Goal: Transaction & Acquisition: Purchase product/service

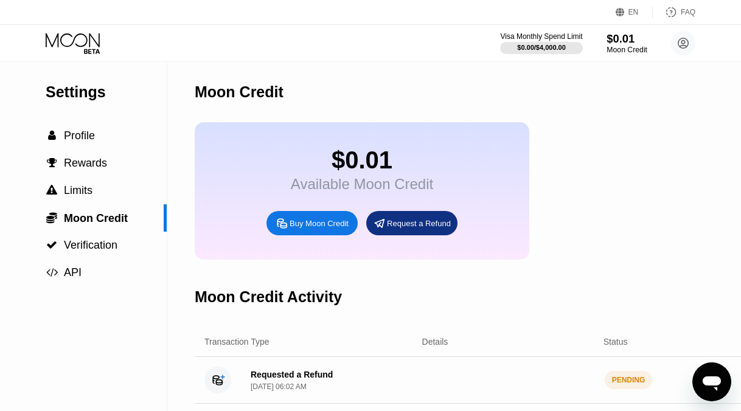
click at [621, 40] on div "$0.01" at bounding box center [626, 38] width 41 height 13
click at [324, 226] on div "Buy Moon Credit" at bounding box center [318, 223] width 59 height 10
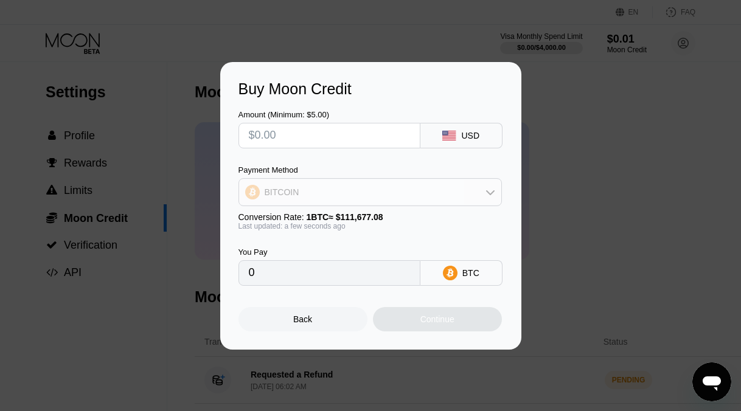
click at [315, 195] on div "BITCOIN" at bounding box center [370, 192] width 262 height 24
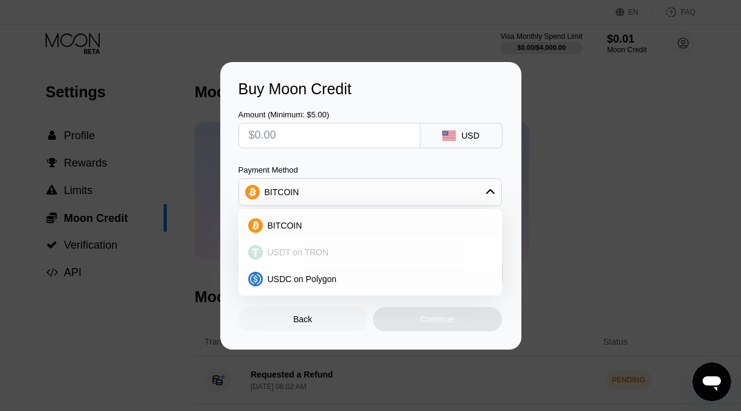
click at [310, 248] on span "USDT on TRON" at bounding box center [298, 253] width 61 height 10
type input "0.00"
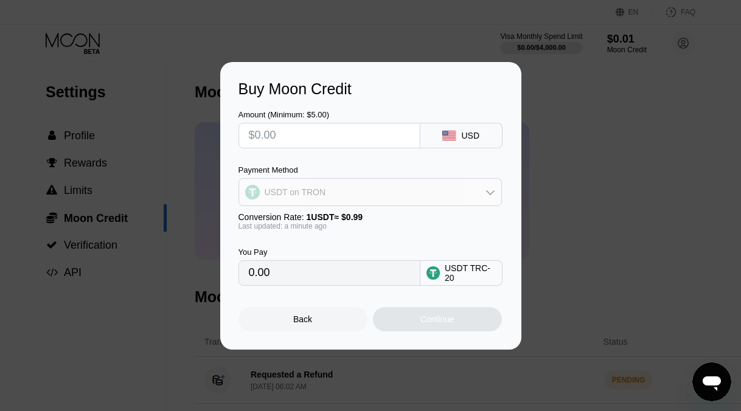
click at [329, 194] on div "USDT on TRON" at bounding box center [370, 192] width 262 height 24
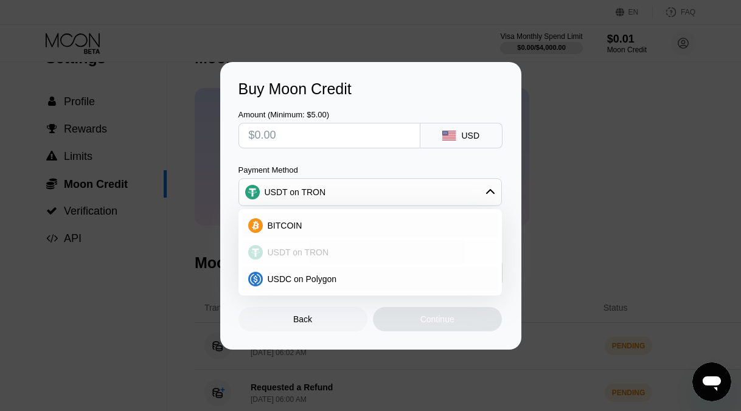
scroll to position [33, 0]
click at [304, 249] on span "USDT on TRON" at bounding box center [298, 253] width 61 height 10
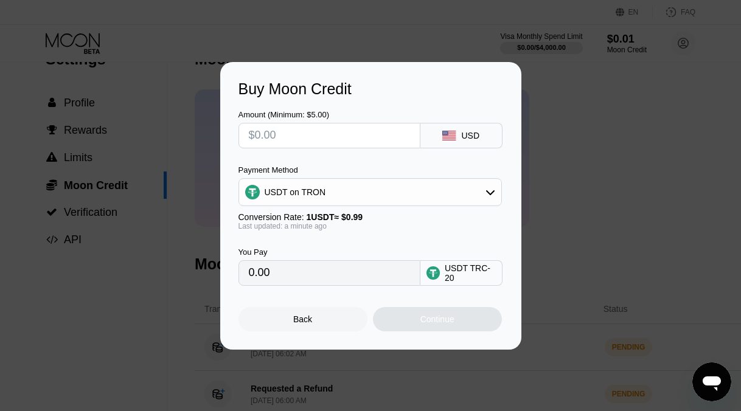
click at [294, 272] on input "0.00" at bounding box center [329, 273] width 161 height 24
click at [459, 279] on div "USDT TRC-20" at bounding box center [470, 272] width 51 height 19
click at [472, 263] on div "USDT TRC-20" at bounding box center [470, 272] width 51 height 19
click at [476, 264] on div "USDT TRC-20" at bounding box center [470, 272] width 51 height 19
click at [485, 267] on div "USDT TRC-20" at bounding box center [470, 272] width 51 height 19
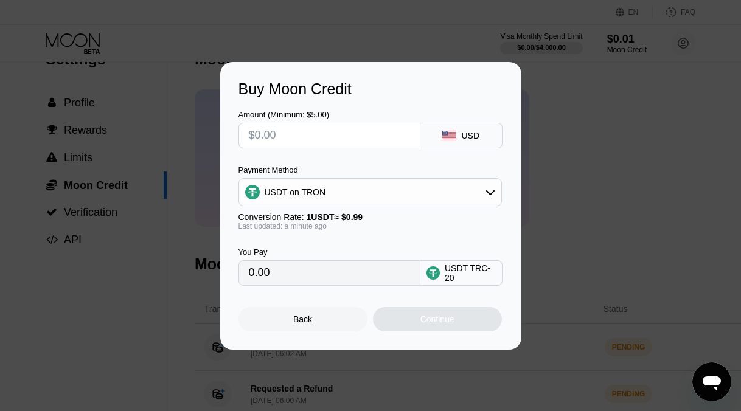
click at [305, 266] on input "0.00" at bounding box center [329, 273] width 161 height 24
click at [288, 134] on input "text" at bounding box center [329, 135] width 161 height 24
type input "$3"
type input "3.03"
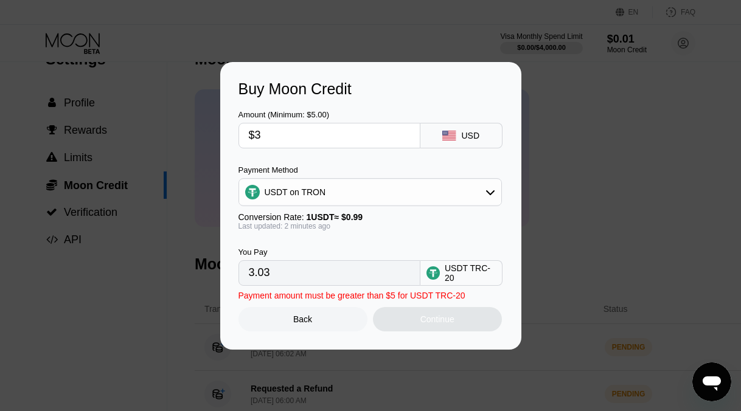
type input "$30"
type input "30.30"
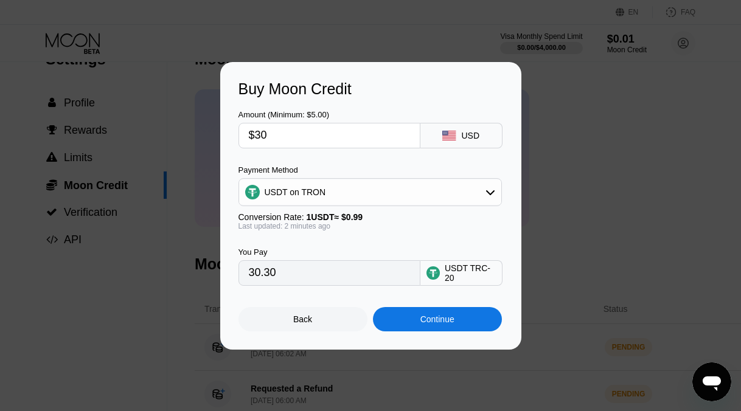
type input "$30"
click at [449, 318] on div "Continue" at bounding box center [437, 319] width 34 height 10
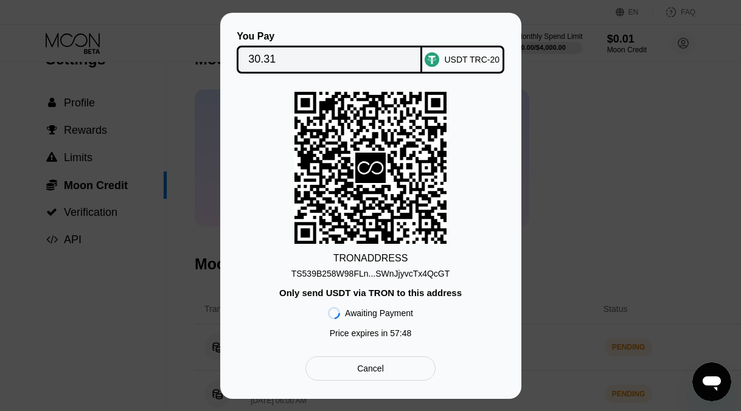
click at [376, 375] on div "Cancel" at bounding box center [370, 368] width 130 height 24
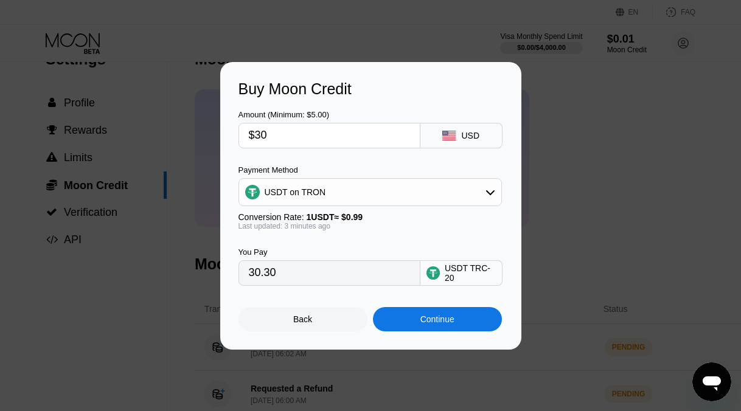
click at [325, 313] on div "Back" at bounding box center [302, 319] width 129 height 24
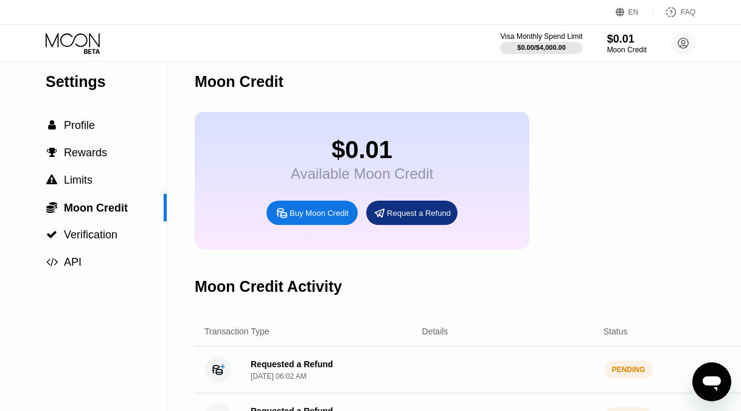
scroll to position [0, 0]
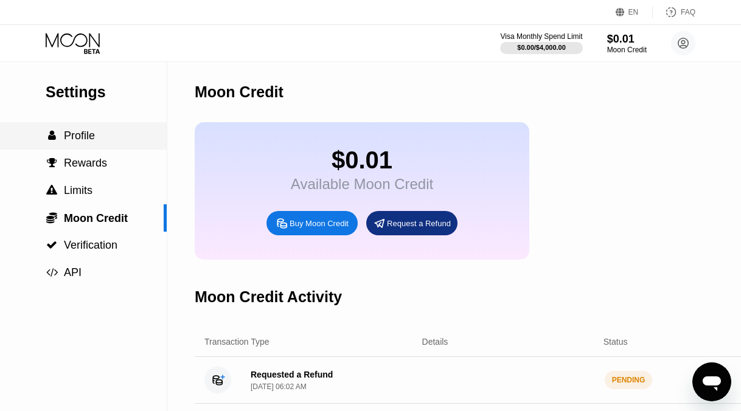
click at [105, 139] on div " Profile" at bounding box center [83, 136] width 167 height 13
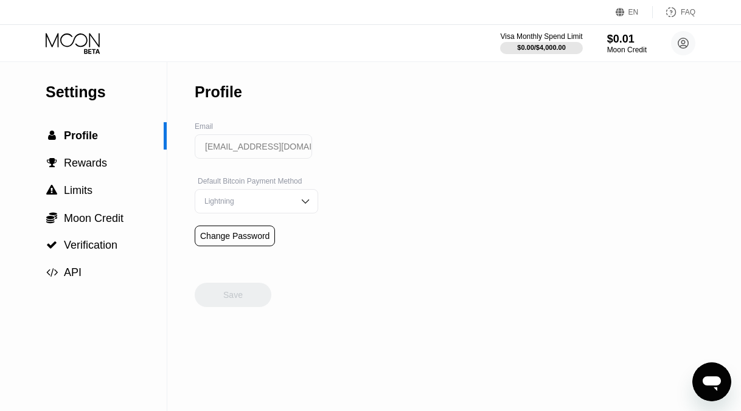
click at [88, 39] on icon at bounding box center [74, 43] width 57 height 21
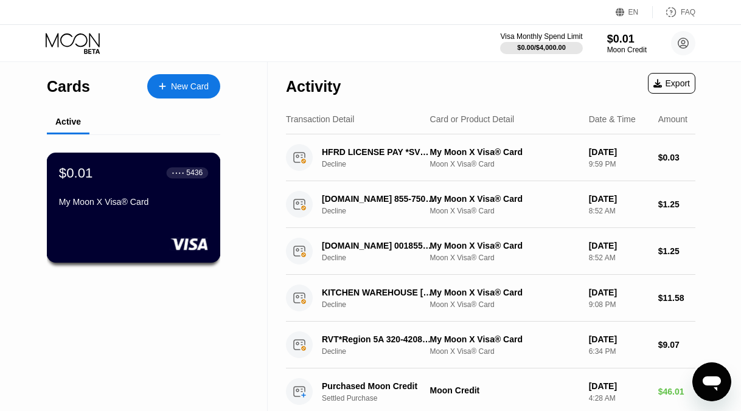
click at [136, 170] on div "$0.01 ● ● ● ● 5436" at bounding box center [133, 173] width 149 height 16
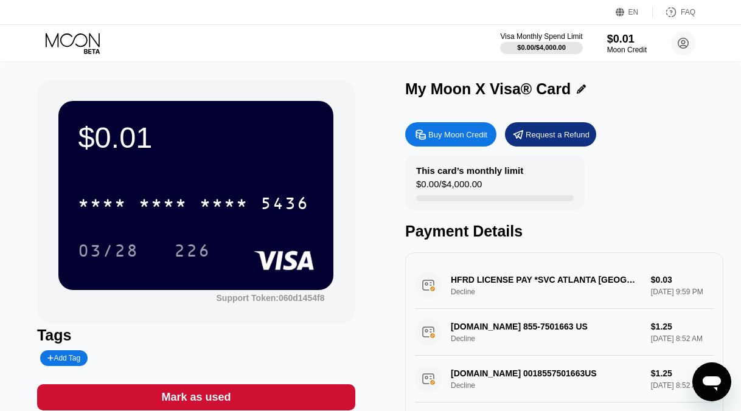
click at [441, 134] on div "Buy Moon Credit" at bounding box center [457, 135] width 59 height 10
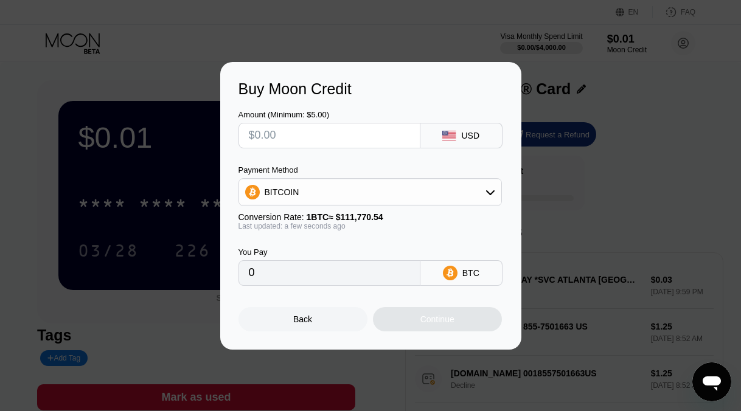
click at [401, 137] on input "text" at bounding box center [329, 135] width 161 height 24
type input "$3"
type input "0.00002685"
type input "$30"
type input "0.00026841"
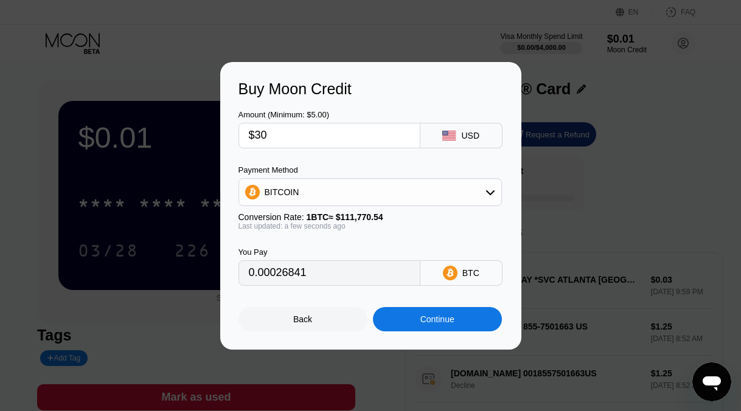
type input "$30"
click at [485, 196] on icon at bounding box center [490, 192] width 10 height 10
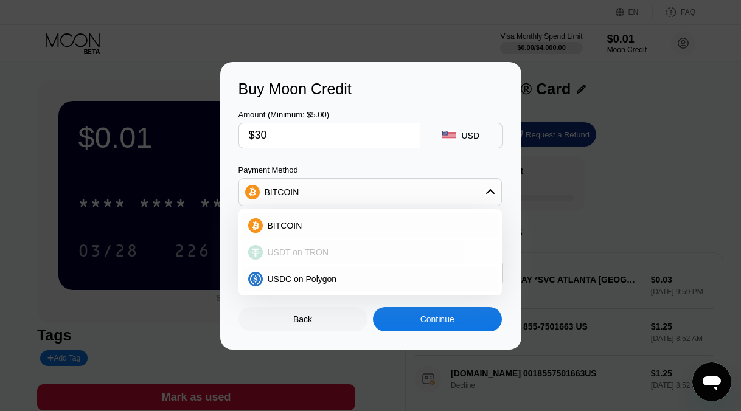
click at [317, 252] on span "USDT on TRON" at bounding box center [298, 253] width 61 height 10
type input "30.30"
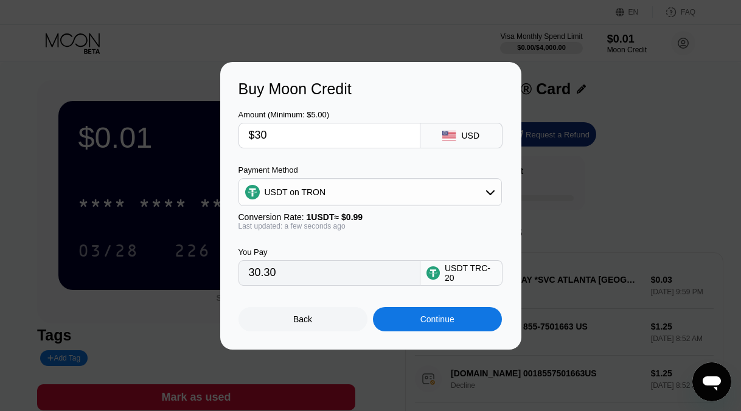
click at [448, 317] on div "Continue" at bounding box center [437, 319] width 34 height 10
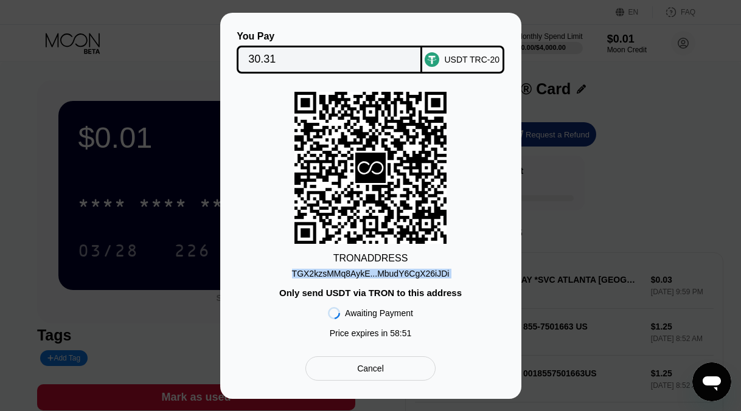
drag, startPoint x: 461, startPoint y: 280, endPoint x: 291, endPoint y: 277, distance: 169.7
click at [291, 277] on div "TRON ADDRESS TGX2kzsMMq8AykE...MbudY6CgX26iJDi Only send USDT via TRON to this …" at bounding box center [370, 218] width 265 height 252
copy div "TGX2kzsMMq8AykE...MbudY6CgX26iJDi"
click at [366, 365] on div "Cancel" at bounding box center [370, 368] width 27 height 11
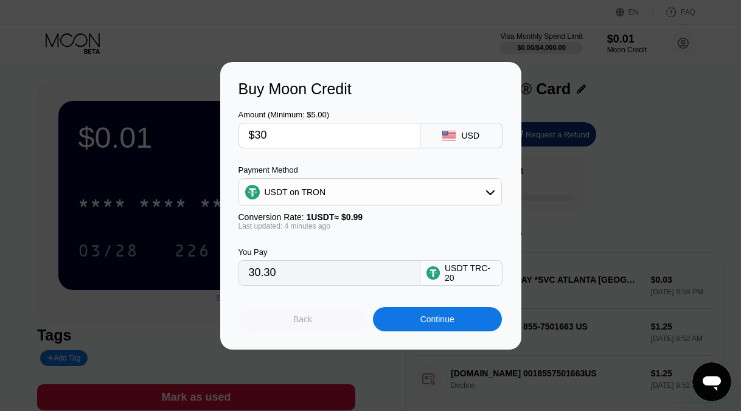
click at [297, 314] on div "Back" at bounding box center [302, 319] width 129 height 24
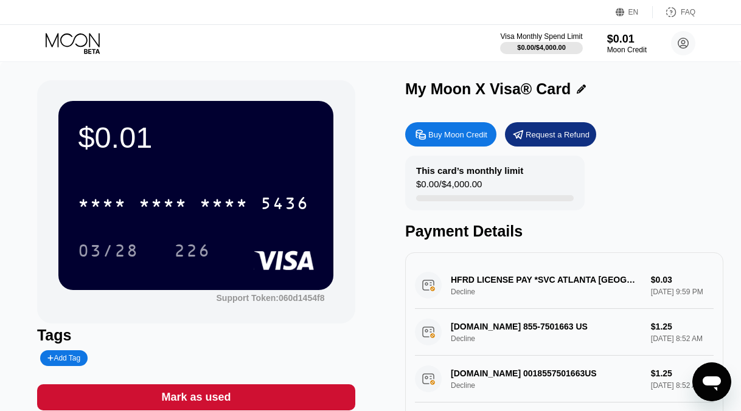
click at [60, 33] on icon at bounding box center [74, 43] width 57 height 21
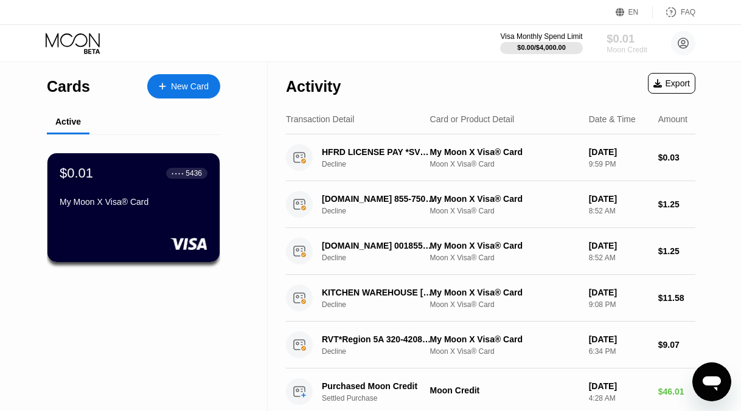
click at [625, 46] on div "Moon Credit" at bounding box center [626, 50] width 41 height 9
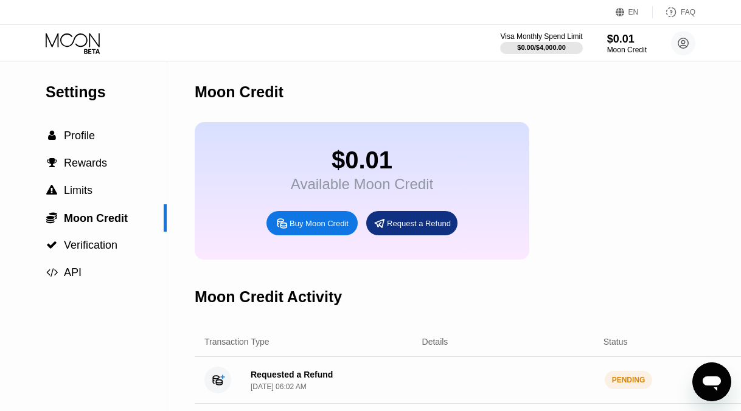
click at [328, 229] on div "Buy Moon Credit" at bounding box center [318, 223] width 59 height 10
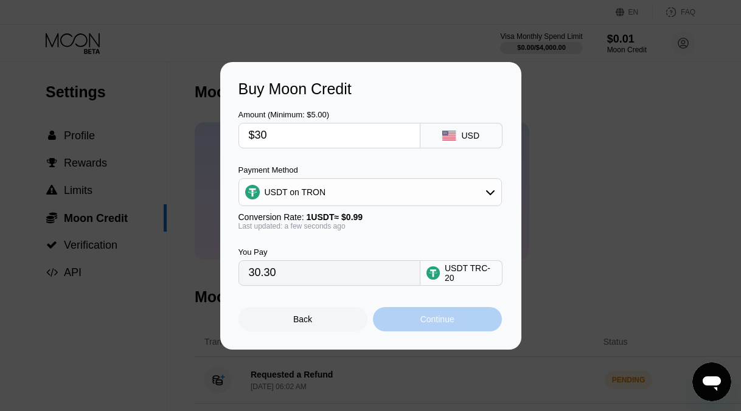
click at [420, 322] on div "Continue" at bounding box center [437, 319] width 34 height 10
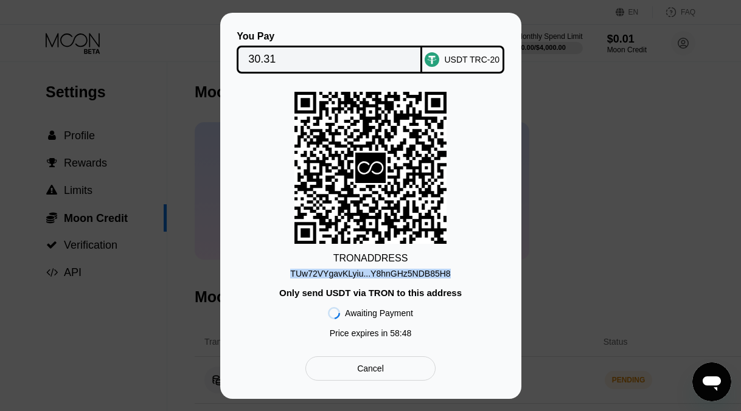
drag, startPoint x: 458, startPoint y: 275, endPoint x: 289, endPoint y: 272, distance: 168.5
click at [289, 272] on div "TRON ADDRESS TUw72VYgavKLyiu...Y8hnGHz5NDB85H8 Only send USDT via TRON to this …" at bounding box center [370, 218] width 265 height 252
copy div "TUw72VYgavKLyiu...Y8hnGHz5NDB85H8"
click at [464, 62] on div "USDT TRC-20" at bounding box center [471, 60] width 55 height 10
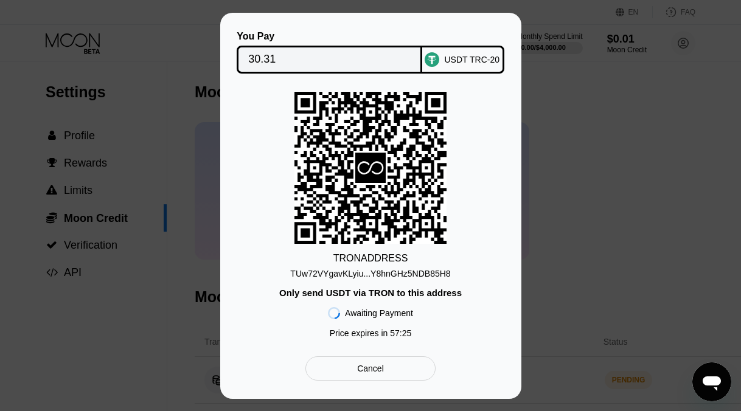
click at [418, 367] on div "Cancel" at bounding box center [370, 368] width 130 height 24
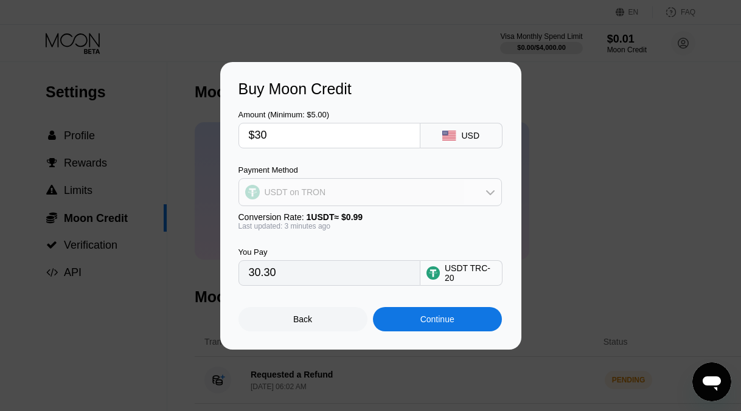
click at [490, 187] on icon at bounding box center [490, 192] width 10 height 10
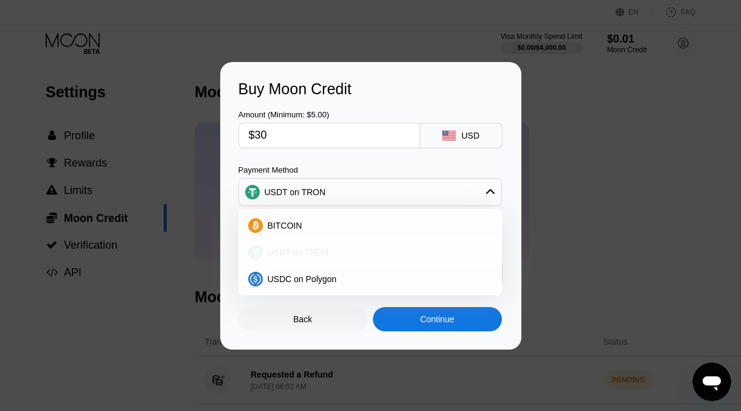
click at [327, 250] on span "USDT on TRON" at bounding box center [298, 253] width 61 height 10
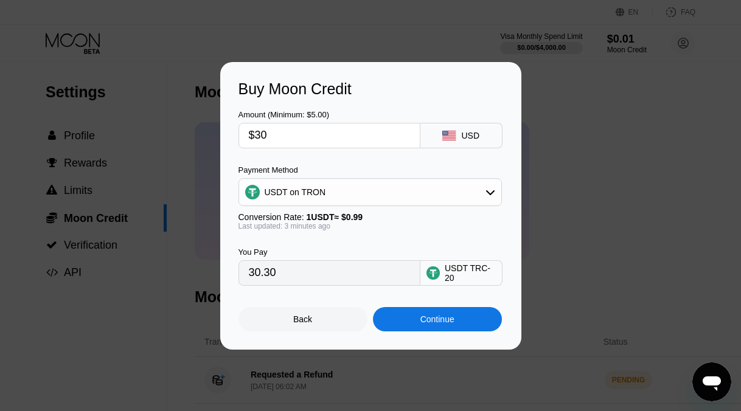
click at [420, 316] on div "Continue" at bounding box center [437, 319] width 34 height 10
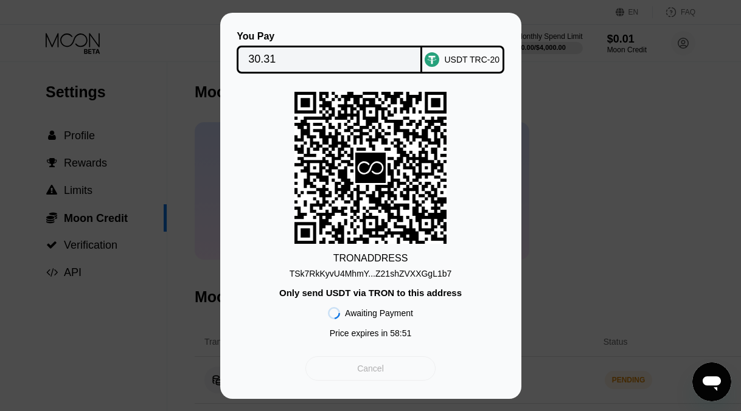
click at [403, 371] on div "Cancel" at bounding box center [370, 368] width 130 height 24
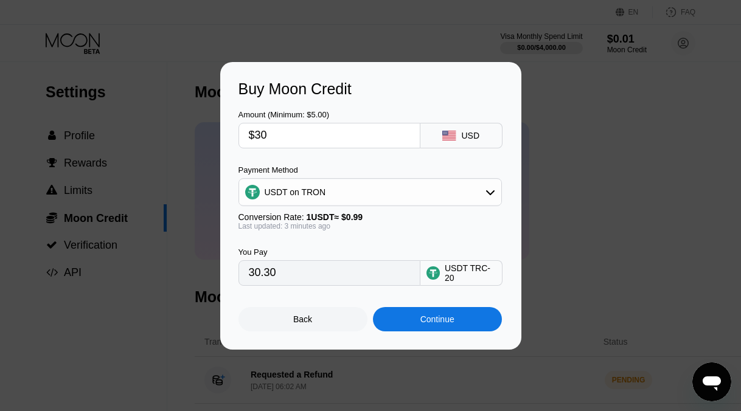
click at [364, 144] on input "$30" at bounding box center [329, 135] width 161 height 24
click at [388, 187] on div "USDT on TRON" at bounding box center [370, 192] width 262 height 24
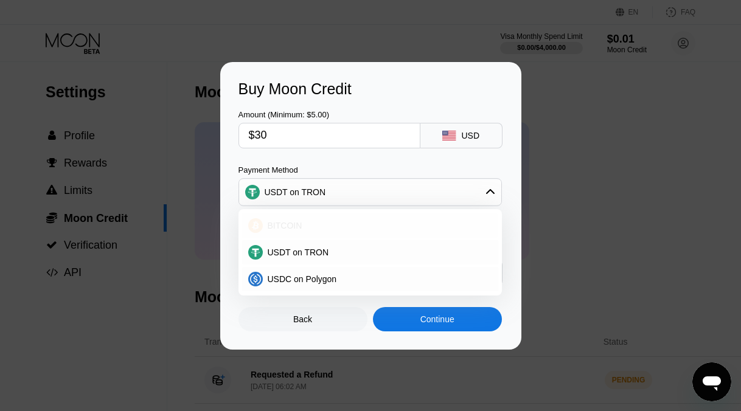
click at [309, 223] on div "BITCOIN" at bounding box center [377, 226] width 229 height 10
type input "0.00026832"
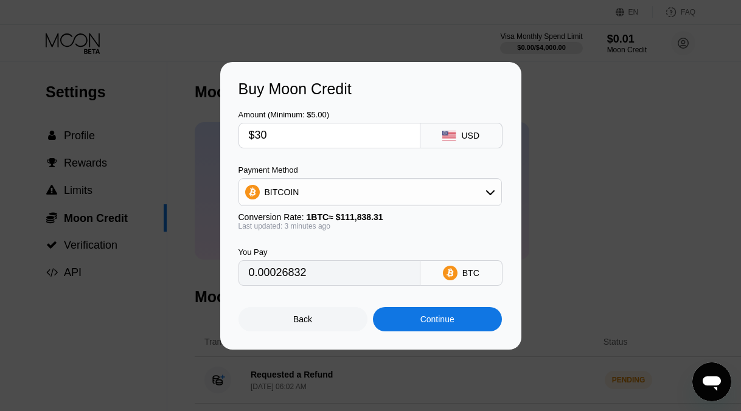
click at [429, 320] on div "Continue" at bounding box center [437, 319] width 34 height 10
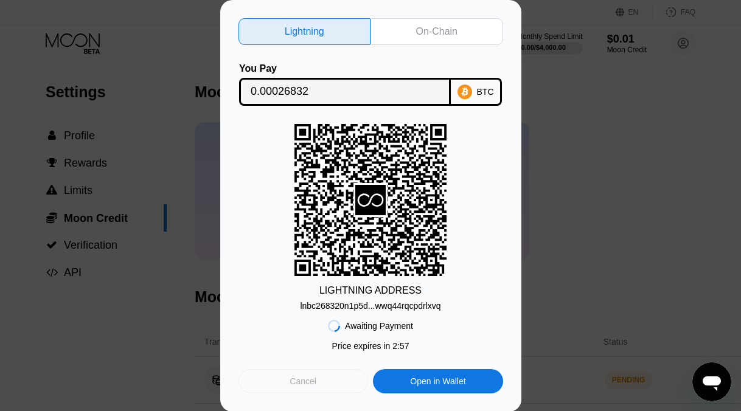
click at [309, 381] on div "Cancel" at bounding box center [302, 381] width 27 height 11
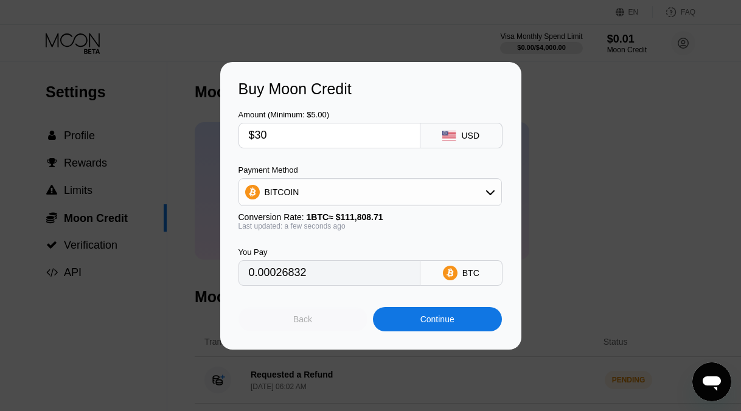
click at [296, 324] on div "Back" at bounding box center [302, 319] width 19 height 10
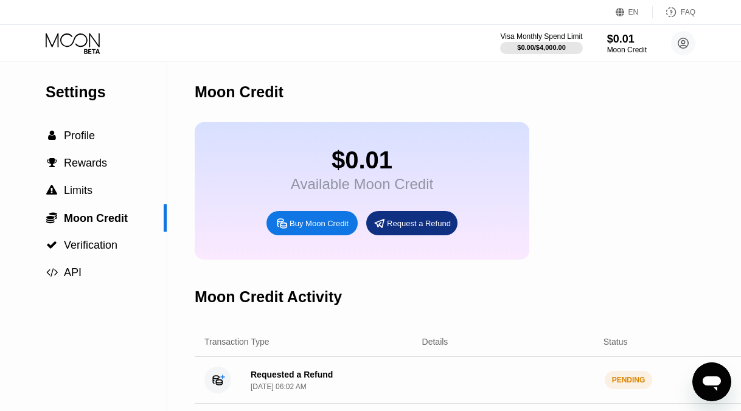
click at [303, 216] on div "Buy Moon Credit" at bounding box center [311, 223] width 91 height 24
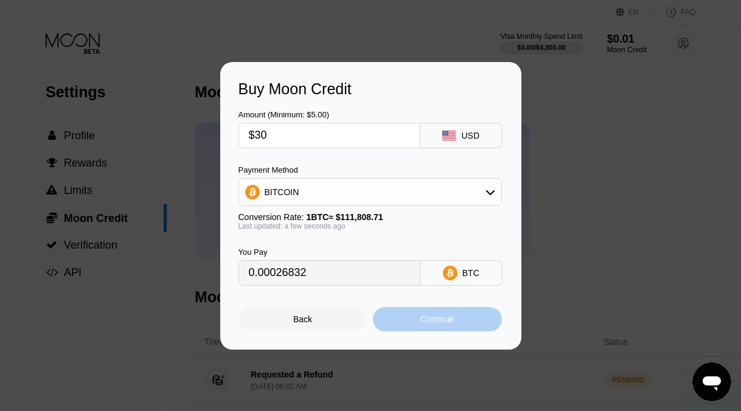
click at [437, 325] on div "Continue" at bounding box center [437, 319] width 129 height 24
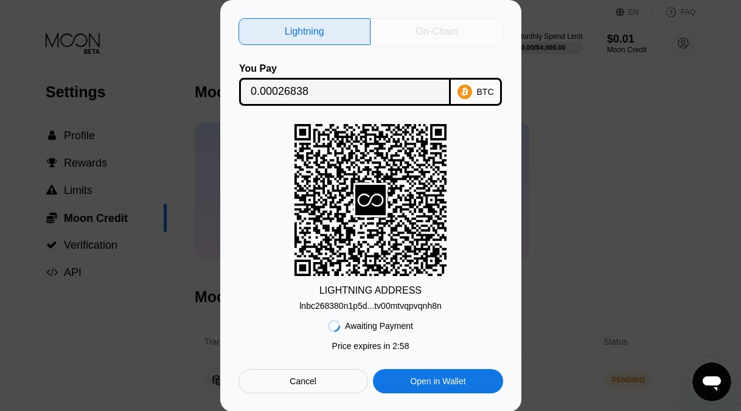
click at [423, 30] on div "On-Chain" at bounding box center [436, 32] width 41 height 12
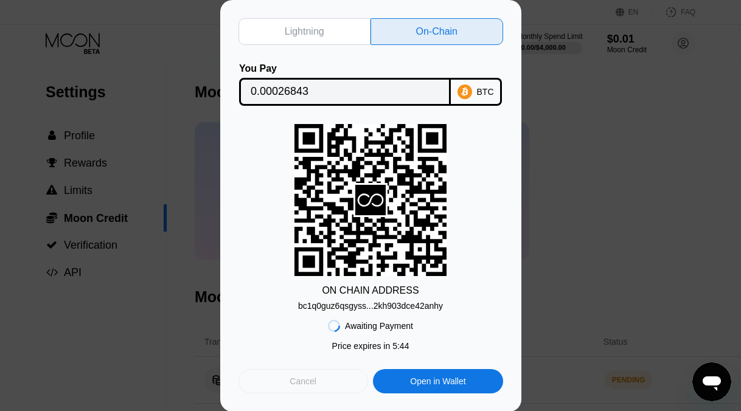
click at [323, 375] on div "Cancel" at bounding box center [303, 381] width 130 height 24
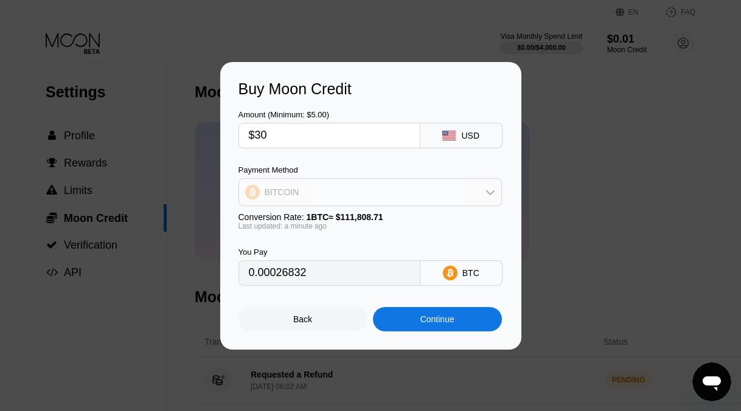
click at [367, 187] on div "BITCOIN" at bounding box center [370, 192] width 262 height 24
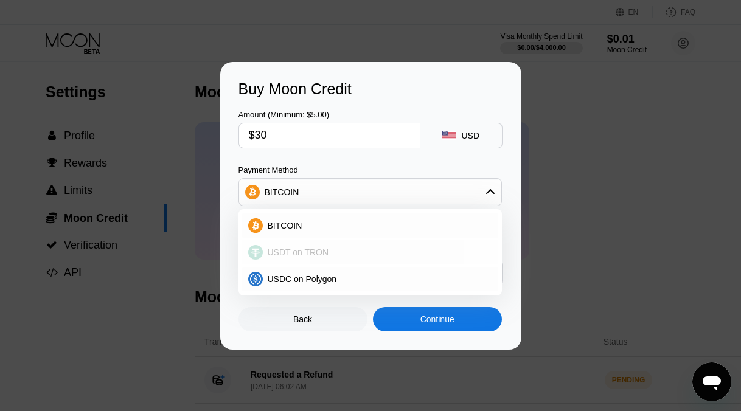
click at [310, 249] on span "USDT on TRON" at bounding box center [298, 253] width 61 height 10
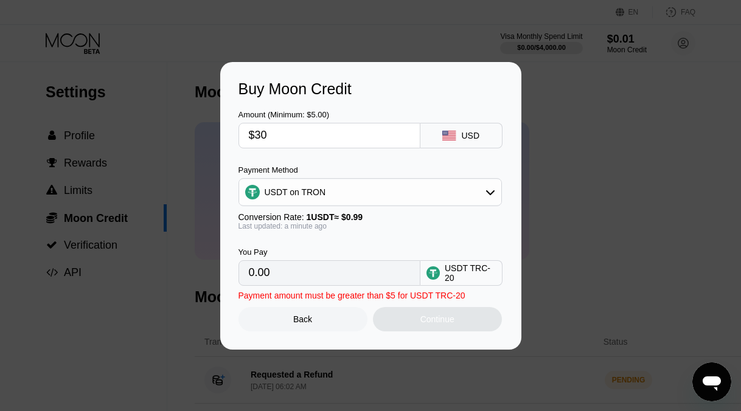
type input "30.30"
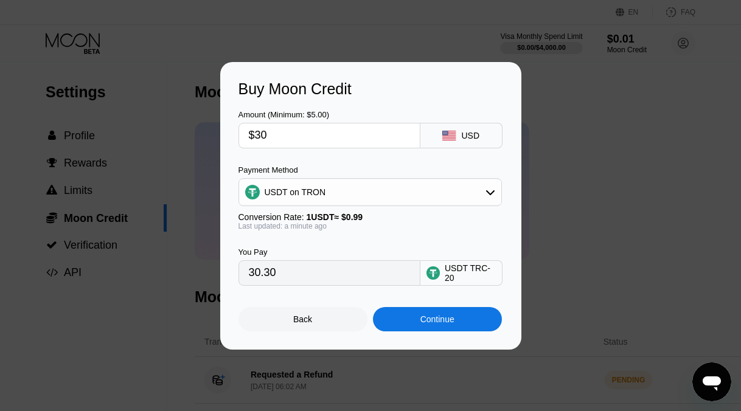
click at [416, 316] on div "Continue" at bounding box center [437, 319] width 129 height 24
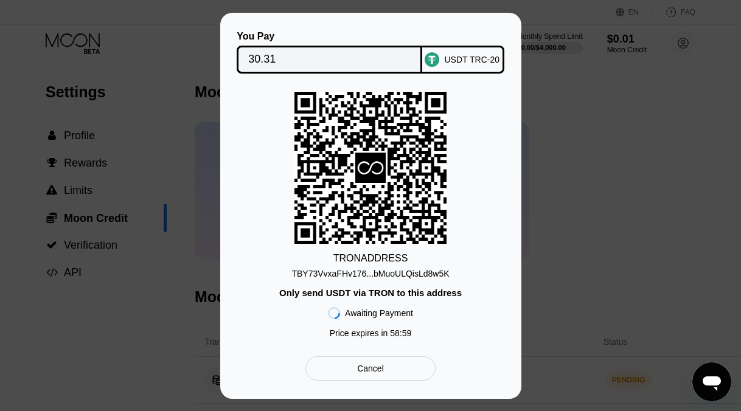
click at [478, 63] on div "USDT TRC-20" at bounding box center [471, 60] width 55 height 10
click at [372, 369] on div "Cancel" at bounding box center [370, 368] width 27 height 11
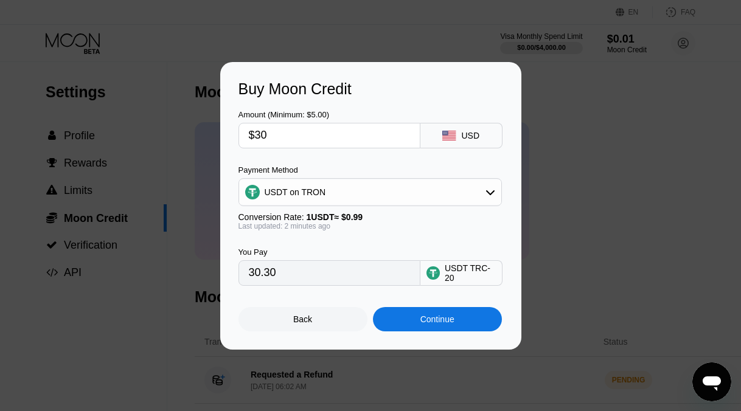
click at [453, 134] on icon at bounding box center [448, 136] width 13 height 10
click at [408, 190] on div "USDT on TRON" at bounding box center [370, 192] width 262 height 24
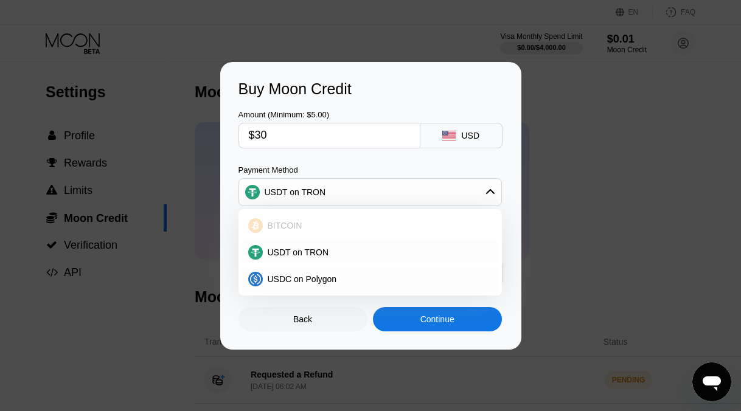
click at [303, 227] on div "BITCOIN" at bounding box center [377, 226] width 229 height 10
type input "0.00026832"
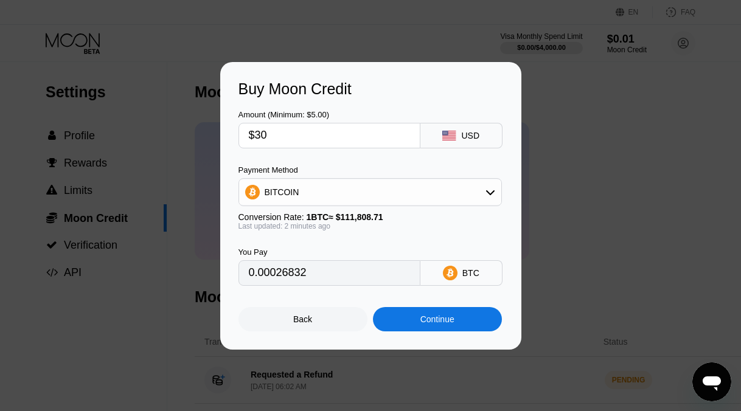
click at [433, 332] on div "Buy Moon Credit Amount (Minimum: $5.00) $30 USD Payment Method BITCOIN Conversi…" at bounding box center [370, 206] width 301 height 288
click at [430, 320] on div "Continue" at bounding box center [437, 319] width 34 height 10
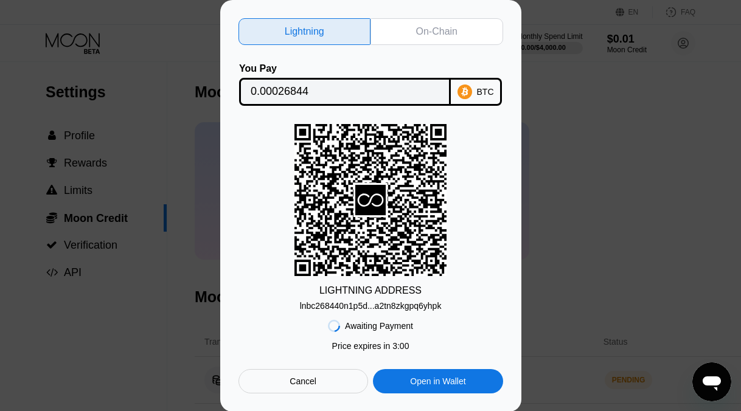
click at [457, 33] on div "On-Chain" at bounding box center [436, 32] width 41 height 12
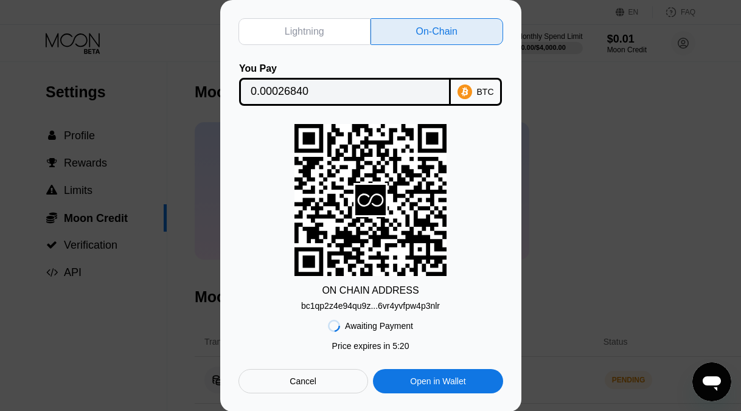
click at [333, 381] on div "Cancel" at bounding box center [303, 381] width 130 height 24
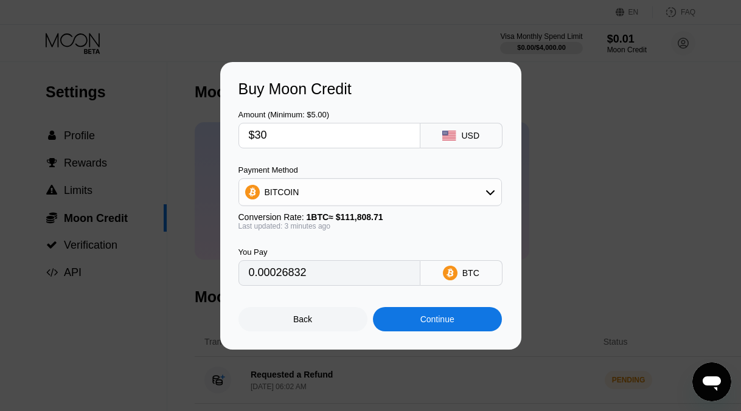
click at [369, 193] on div "BITCOIN" at bounding box center [370, 192] width 262 height 24
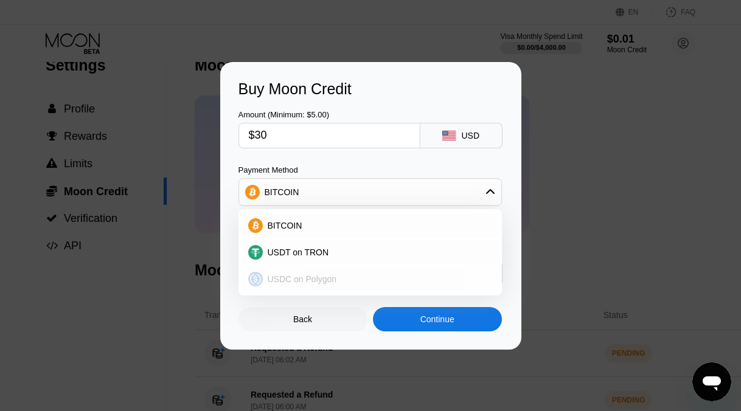
scroll to position [39, 0]
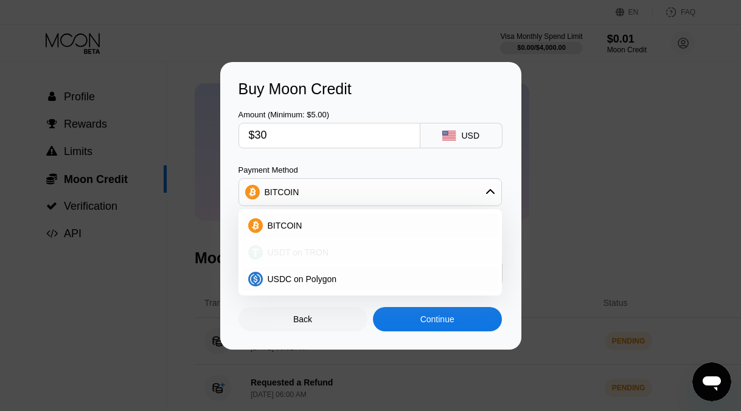
click at [308, 251] on span "USDT on TRON" at bounding box center [298, 253] width 61 height 10
type input "30.30"
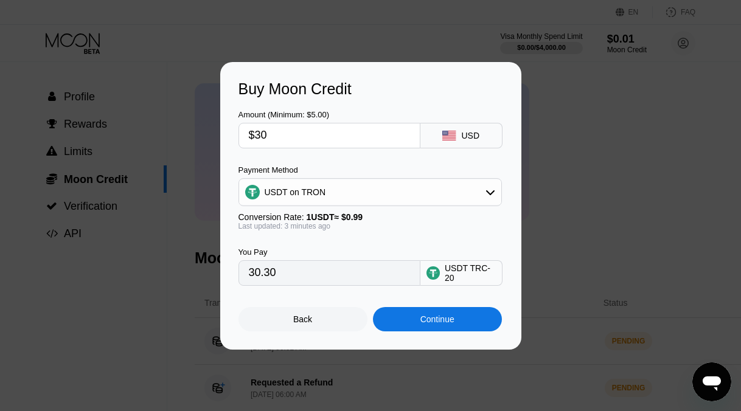
click at [316, 312] on div "Back" at bounding box center [302, 319] width 129 height 24
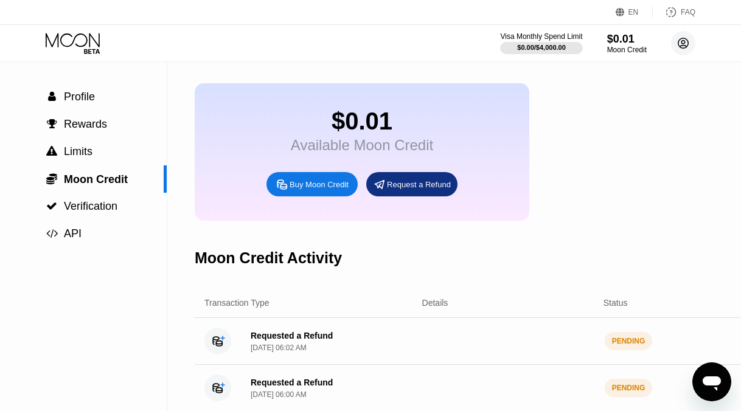
click at [684, 44] on circle at bounding box center [683, 43] width 24 height 24
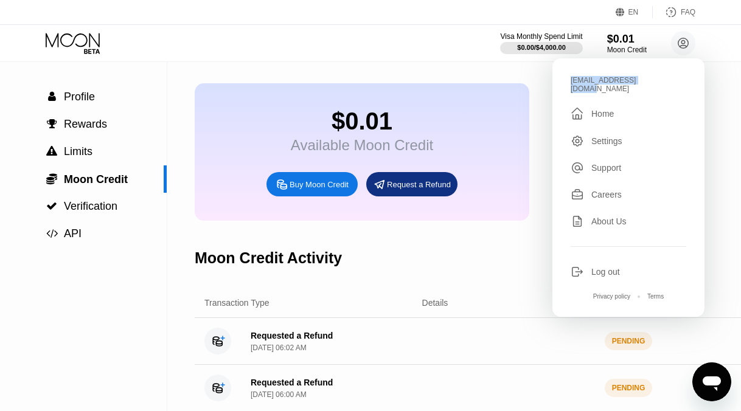
drag, startPoint x: 663, startPoint y: 77, endPoint x: 568, endPoint y: 80, distance: 95.5
click at [568, 80] on div "gpardeep765@gmail.com  Home Settings Support Careers About Us Log out Privacy …" at bounding box center [628, 187] width 152 height 258
copy div "[EMAIL_ADDRESS][DOMAIN_NAME]"
click at [86, 40] on icon at bounding box center [73, 40] width 54 height 14
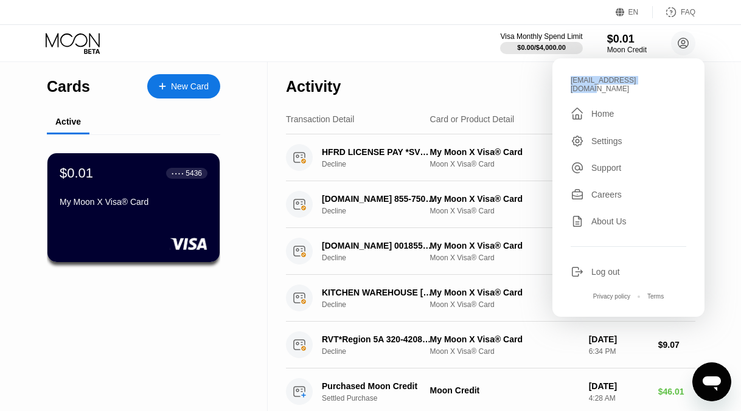
click at [86, 43] on icon at bounding box center [73, 40] width 54 height 14
click at [621, 49] on div "Moon Credit" at bounding box center [626, 50] width 41 height 9
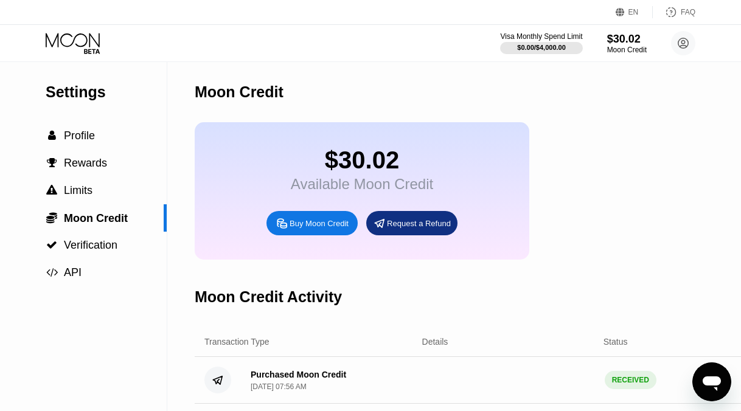
click at [81, 38] on icon at bounding box center [74, 43] width 57 height 21
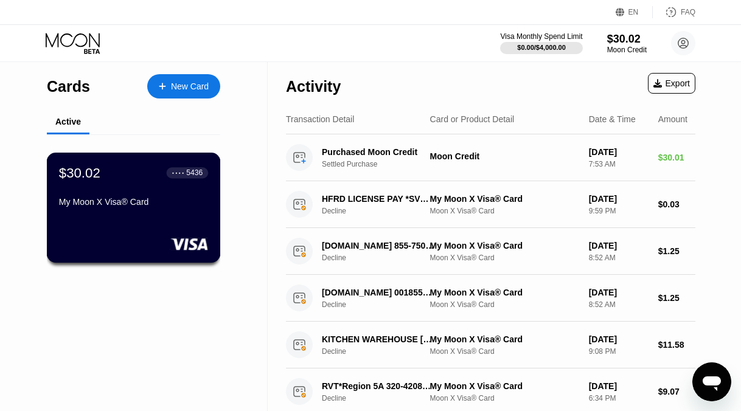
click at [164, 188] on div "$30.02 ● ● ● ● 5436 My Moon X Visa® Card" at bounding box center [133, 188] width 149 height 47
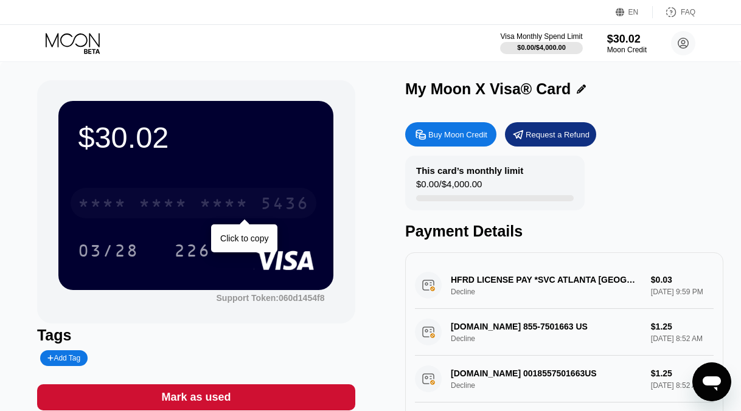
click at [215, 206] on div "* * * *" at bounding box center [223, 204] width 49 height 19
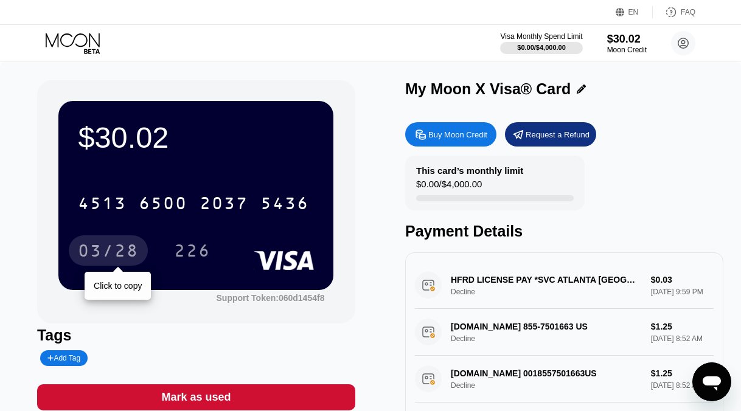
click at [122, 246] on div "03/28" at bounding box center [108, 252] width 61 height 19
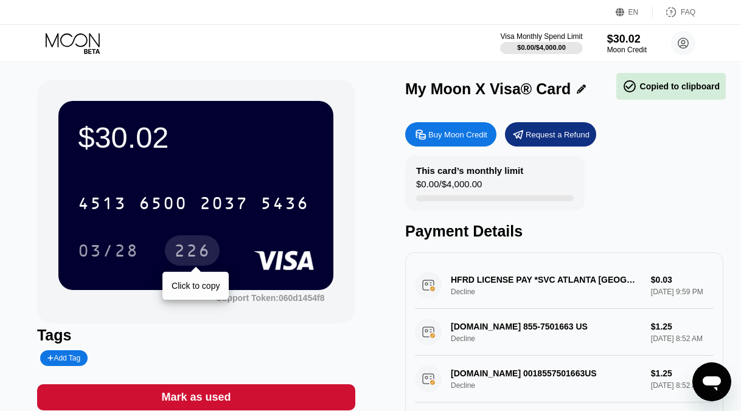
click at [192, 247] on div "226" at bounding box center [192, 252] width 36 height 19
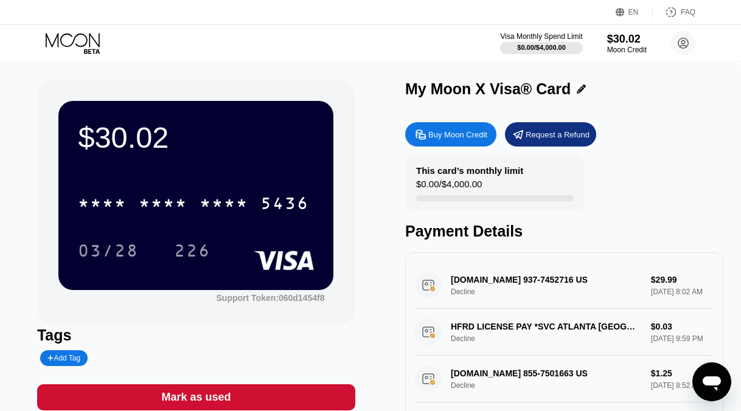
click at [517, 291] on div "payments.meetmyage.com 937-7452716 US Decline $29.99 Sep 23, 2025 8:02 AM" at bounding box center [564, 285] width 299 height 47
click at [462, 137] on div "Buy Moon Credit" at bounding box center [457, 135] width 59 height 10
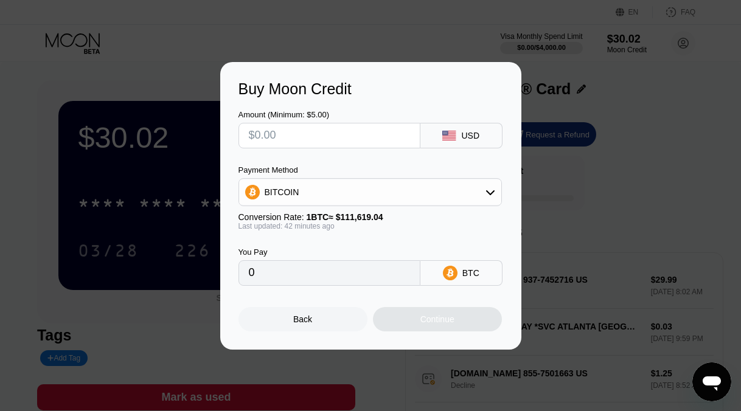
click at [409, 192] on div "BITCOIN" at bounding box center [370, 192] width 262 height 24
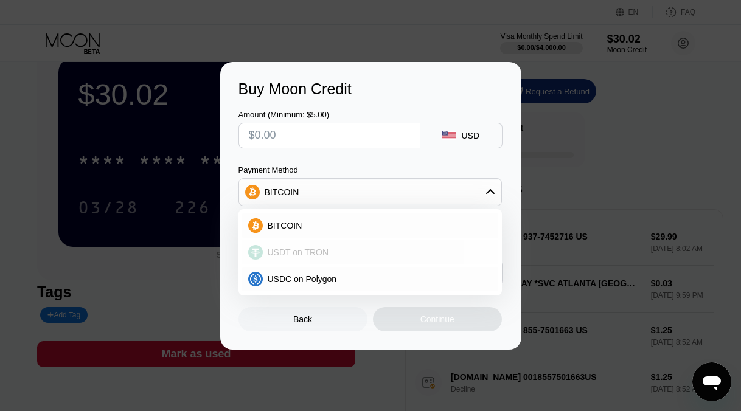
scroll to position [44, 0]
click at [186, 274] on div "Buy Moon Credit Amount (Minimum: $5.00) USD Payment Method BITCOIN BITCOIN USDT…" at bounding box center [370, 206] width 741 height 288
click at [272, 315] on div "Back" at bounding box center [302, 319] width 129 height 24
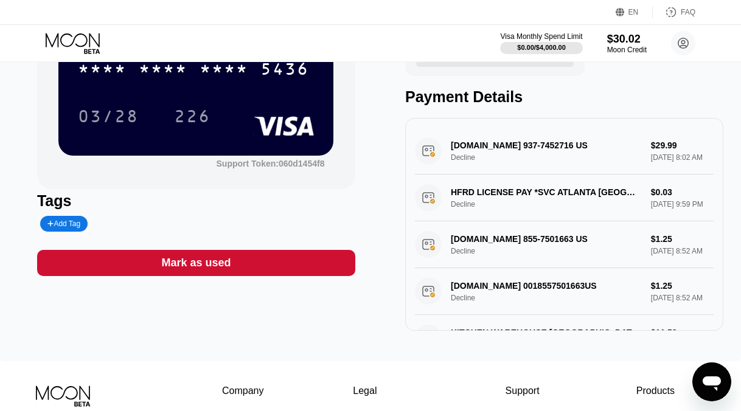
scroll to position [0, 0]
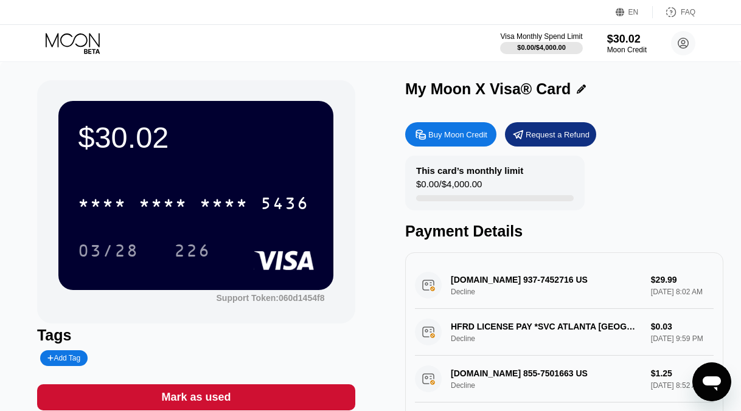
click at [456, 185] on div "$0.00 / $4,000.00" at bounding box center [449, 187] width 66 height 16
click at [438, 130] on div "Buy Moon Credit" at bounding box center [457, 135] width 59 height 10
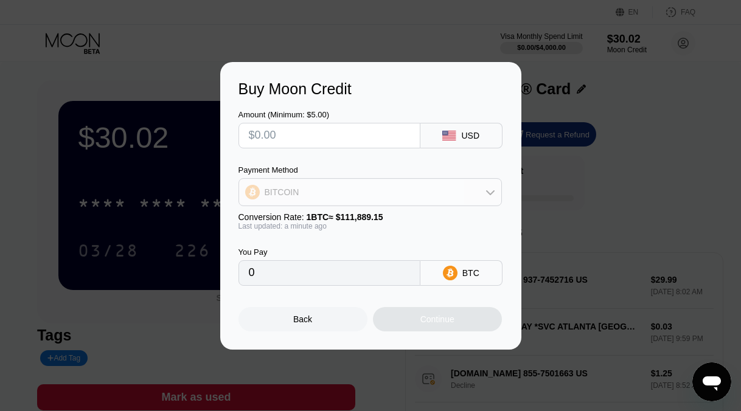
click at [418, 193] on div "BITCOIN" at bounding box center [370, 192] width 262 height 24
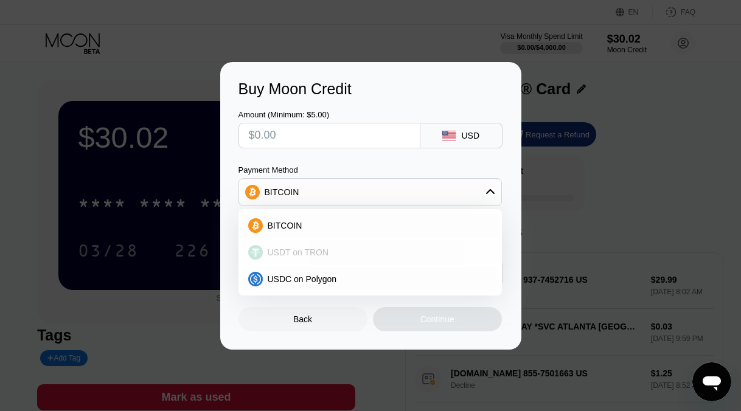
click at [306, 250] on span "USDT on TRON" at bounding box center [298, 253] width 61 height 10
type input "0.00"
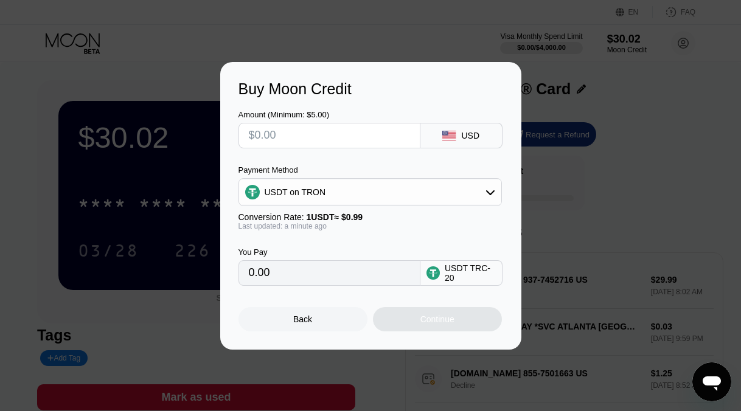
click at [336, 317] on div "Back" at bounding box center [302, 319] width 129 height 24
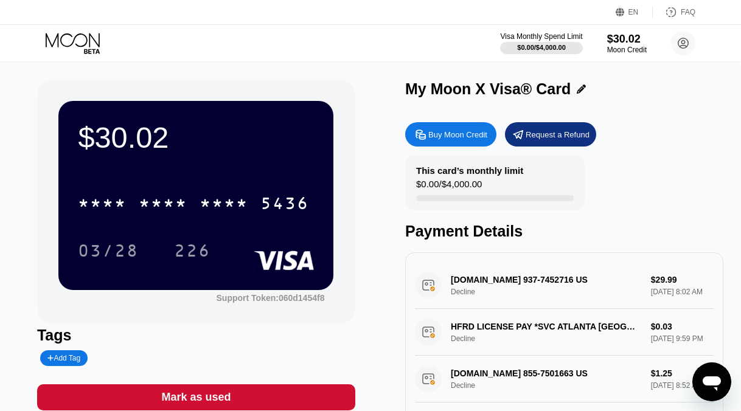
click at [439, 133] on div "Buy Moon Credit" at bounding box center [457, 135] width 59 height 10
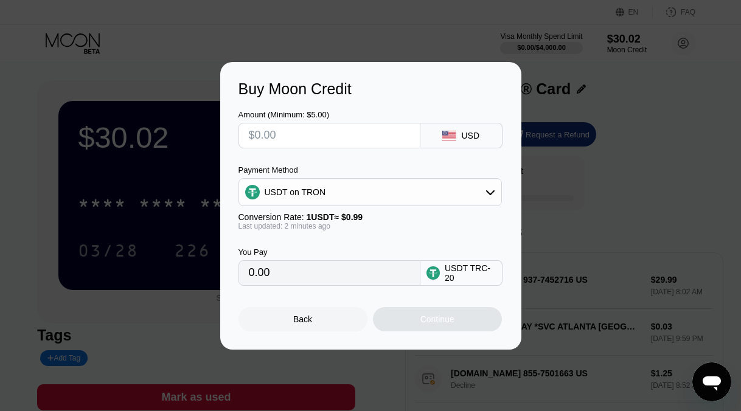
click at [368, 140] on input "text" at bounding box center [329, 135] width 161 height 24
type input "$1"
type input "1.01"
type input "$10"
type input "10.10"
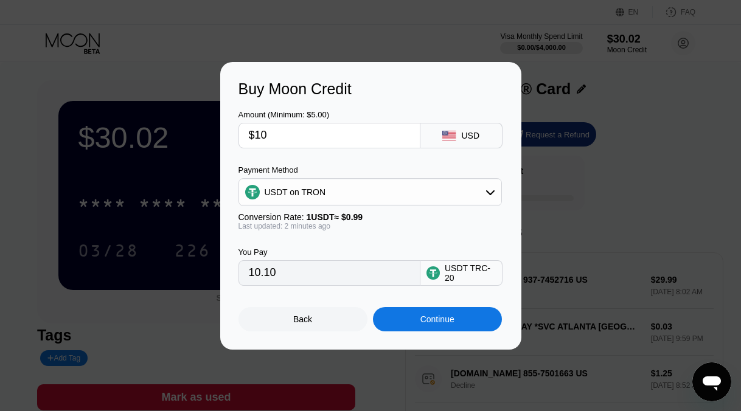
type input "$10"
click at [402, 322] on div "Continue" at bounding box center [437, 319] width 129 height 24
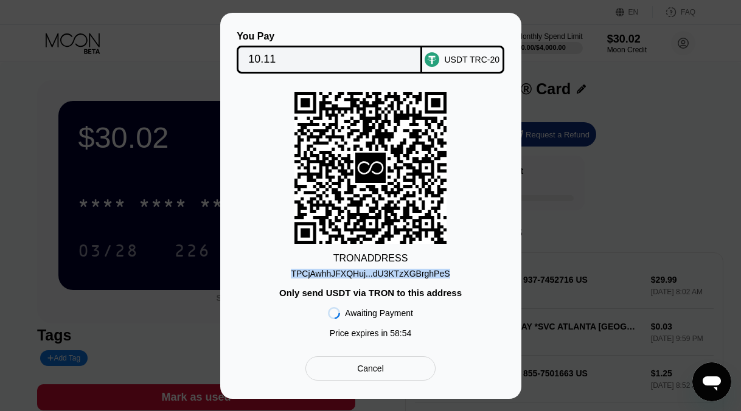
drag, startPoint x: 457, startPoint y: 274, endPoint x: 293, endPoint y: 274, distance: 164.8
click at [293, 274] on div "TRON ADDRESS TPCjAwhhJFXQHuj...dU3KTzXGBrghPeS Only send USDT via TRON to this …" at bounding box center [370, 218] width 265 height 252
copy div "TPCjAwhhJFXQHuj...dU3KTzXGBrghPeS"
click at [366, 370] on div "Cancel" at bounding box center [370, 368] width 27 height 11
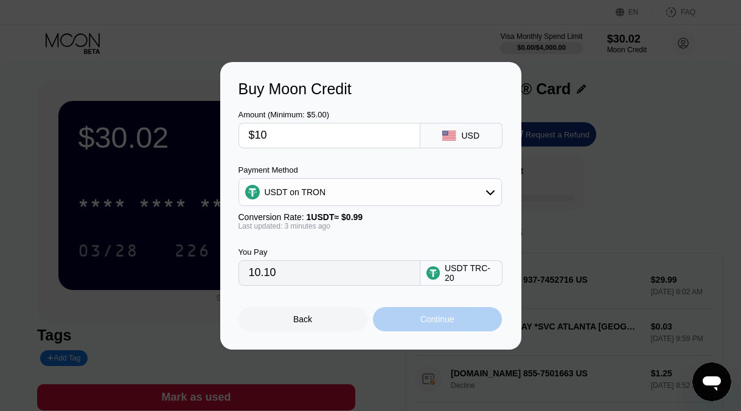
click at [396, 315] on div "Continue" at bounding box center [437, 319] width 129 height 24
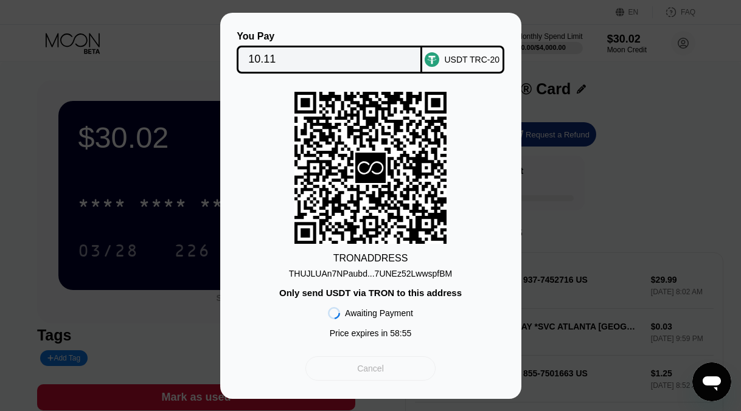
click at [389, 365] on div "Cancel" at bounding box center [370, 368] width 130 height 24
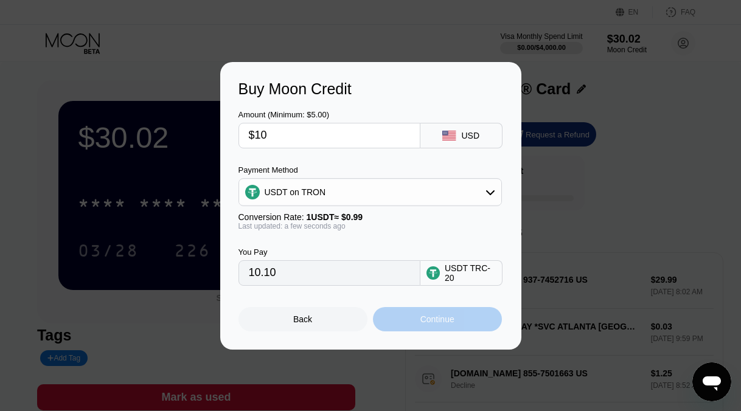
click at [403, 322] on div "Continue" at bounding box center [437, 319] width 129 height 24
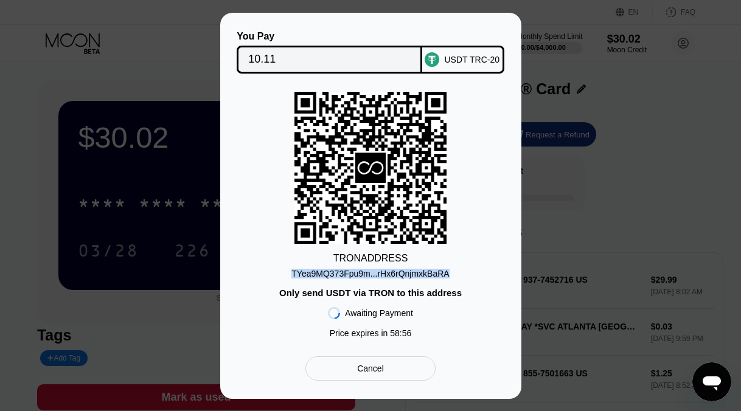
drag, startPoint x: 459, startPoint y: 273, endPoint x: 285, endPoint y: 276, distance: 174.6
click at [285, 276] on div "TRON ADDRESS TYea9MQ373Fpu9m...rHx6rQnjmxkBaRA Only send USDT via TRON to this …" at bounding box center [370, 218] width 265 height 252
copy div "TYea9MQ373Fpu9m...rHx6rQnjmxkBaRA"
click at [355, 370] on div "Cancel" at bounding box center [370, 368] width 130 height 24
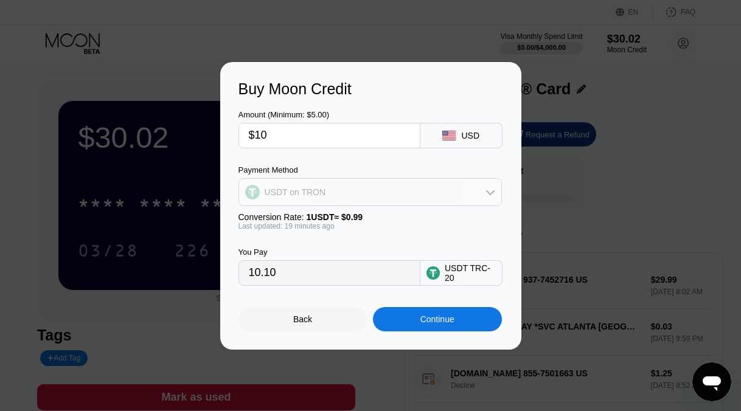
click at [484, 190] on div "USDT on TRON" at bounding box center [370, 192] width 262 height 24
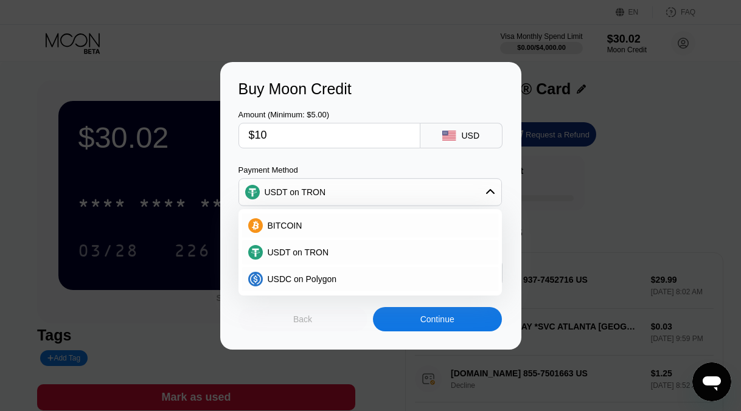
click at [338, 319] on div "Back" at bounding box center [302, 319] width 129 height 24
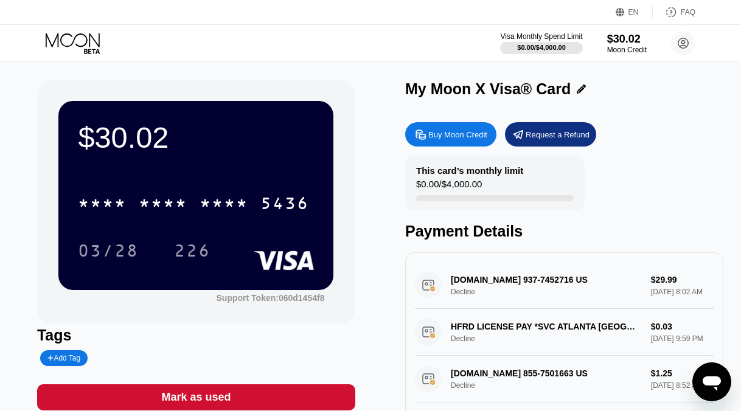
click at [80, 33] on icon at bounding box center [73, 40] width 54 height 14
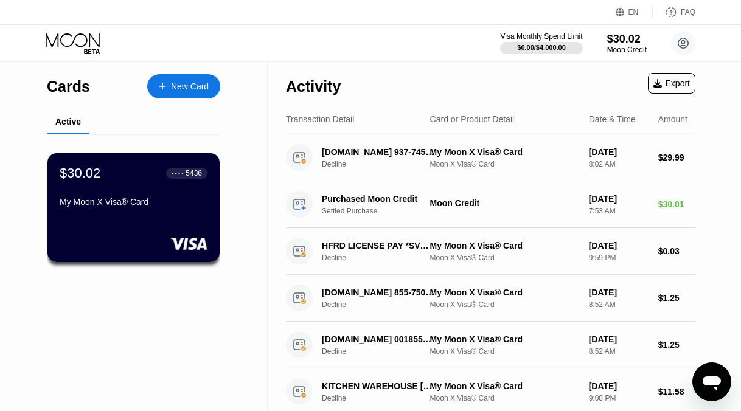
click at [179, 91] on div "New Card" at bounding box center [190, 86] width 38 height 10
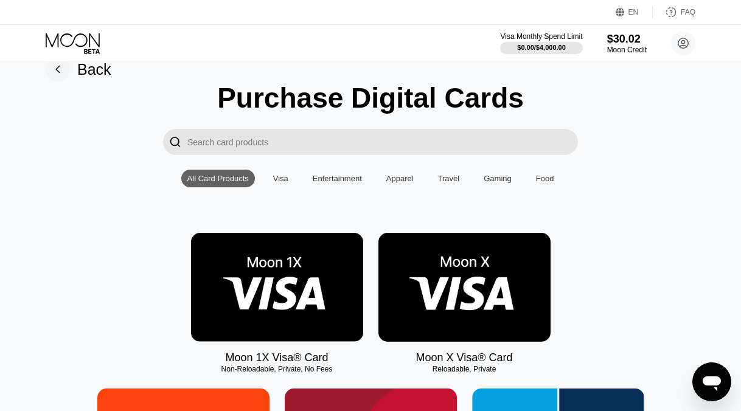
scroll to position [24, 0]
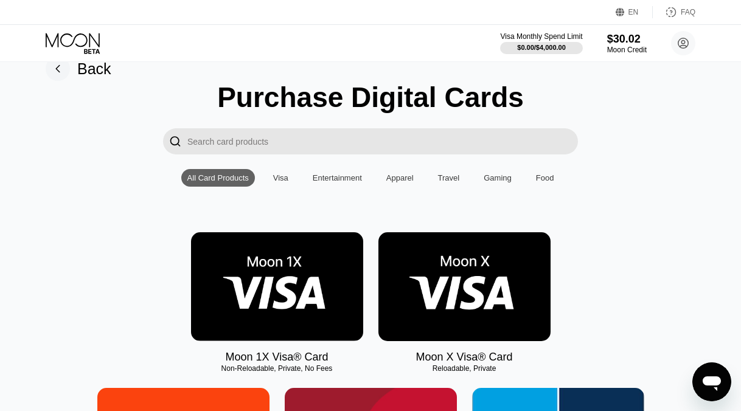
click at [486, 265] on img at bounding box center [464, 286] width 172 height 109
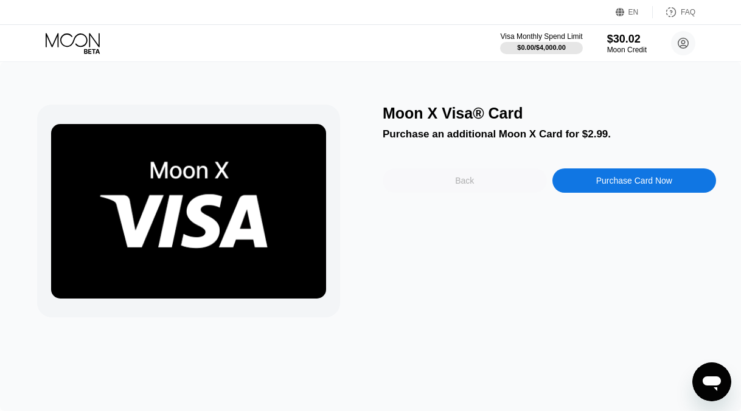
click at [496, 185] on div "Back" at bounding box center [465, 180] width 164 height 24
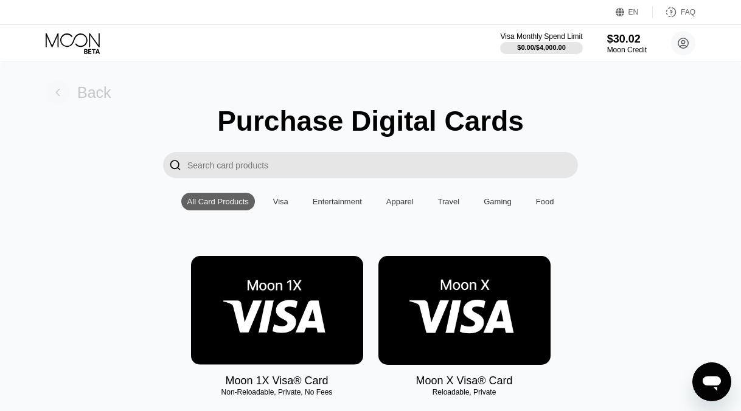
click at [57, 89] on rect at bounding box center [58, 92] width 24 height 24
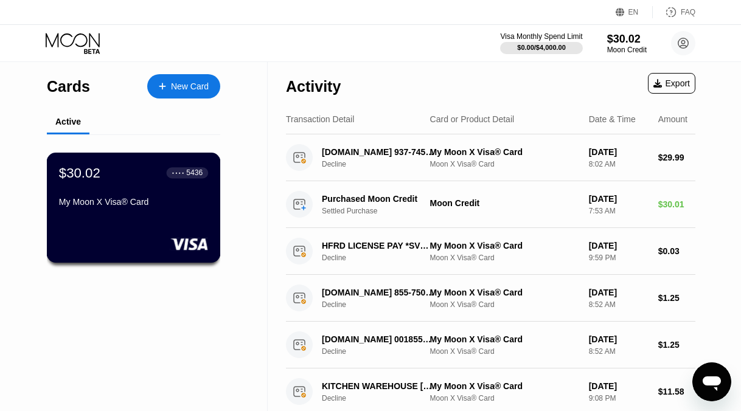
click at [122, 209] on div "My Moon X Visa® Card" at bounding box center [133, 204] width 149 height 15
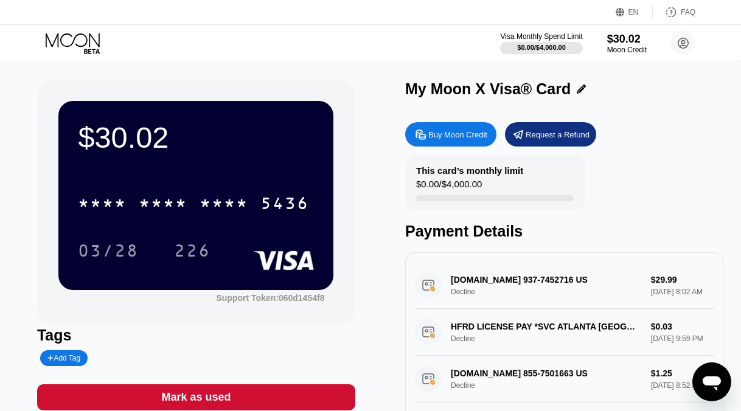
click at [63, 33] on icon at bounding box center [74, 43] width 57 height 21
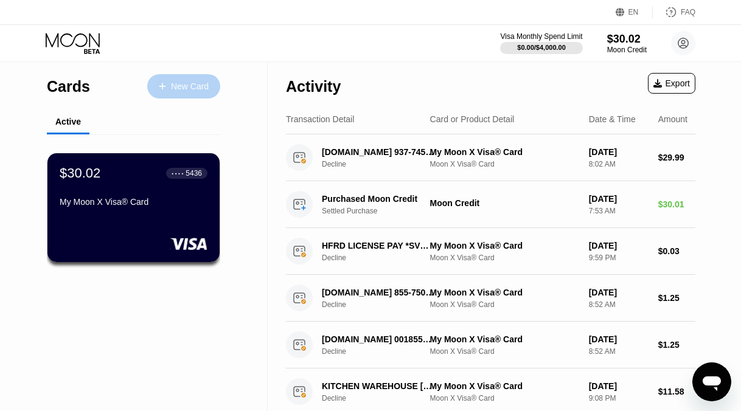
click at [179, 85] on div "New Card" at bounding box center [190, 86] width 38 height 10
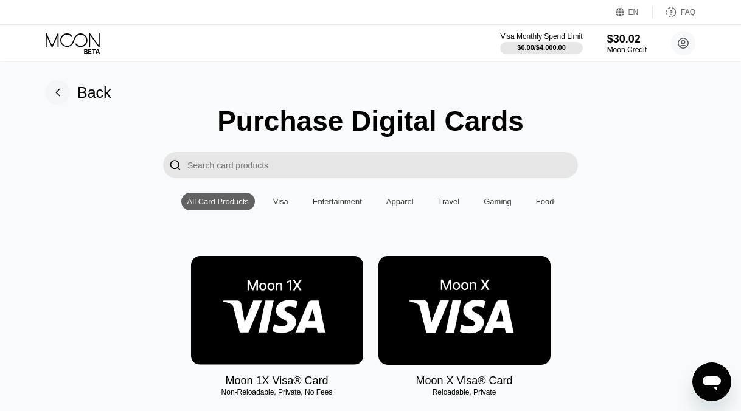
click at [454, 287] on img at bounding box center [464, 310] width 172 height 109
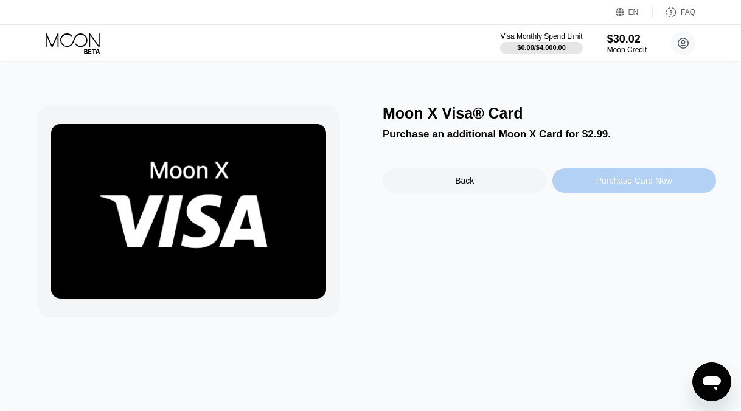
click at [600, 184] on div "Purchase Card Now" at bounding box center [634, 181] width 76 height 10
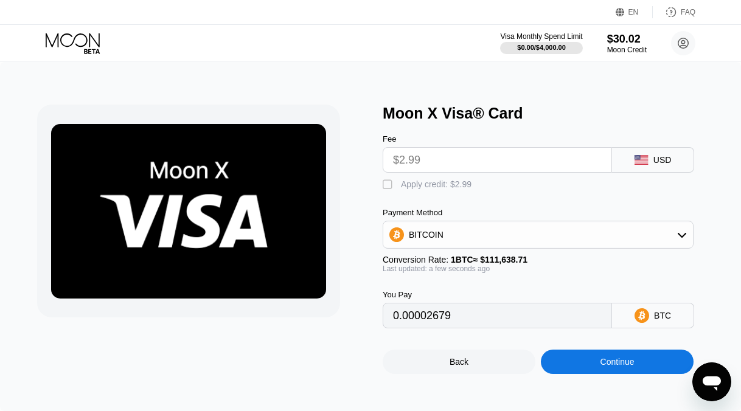
click at [389, 186] on div "" at bounding box center [389, 185] width 12 height 12
click at [389, 186] on div "" at bounding box center [389, 185] width 12 height 12
click at [430, 240] on div "BITCOIN" at bounding box center [426, 235] width 35 height 10
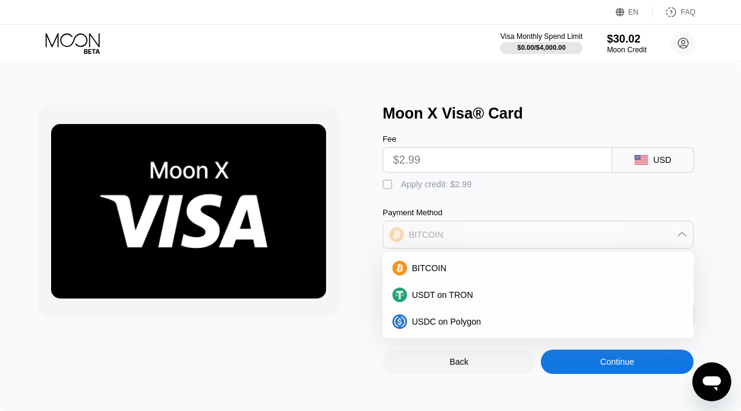
click at [430, 240] on div "BITCOIN" at bounding box center [426, 235] width 35 height 10
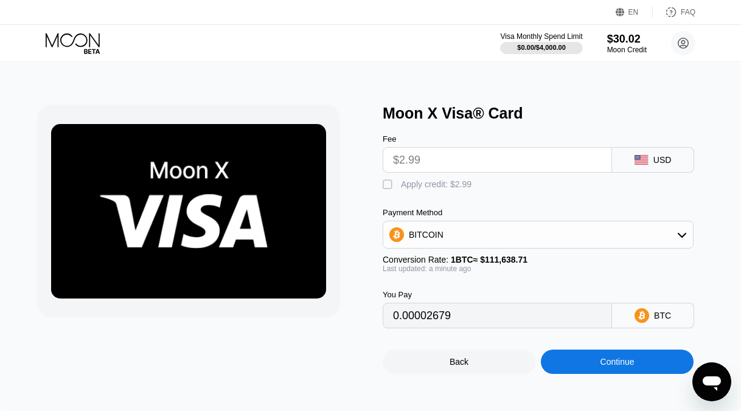
click at [386, 187] on div "" at bounding box center [389, 185] width 12 height 12
type input "0"
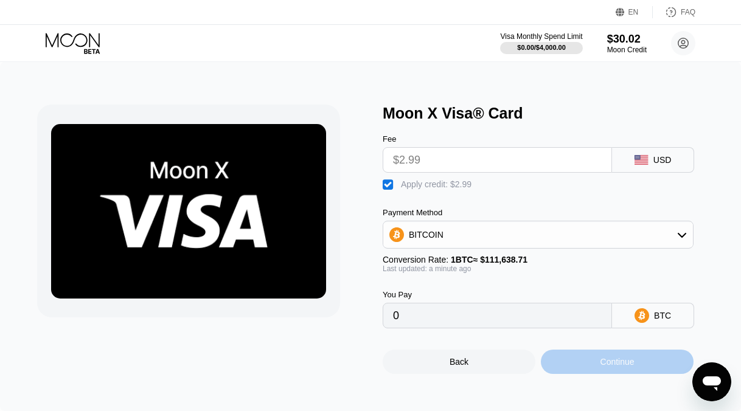
click at [624, 367] on div "Continue" at bounding box center [617, 362] width 34 height 10
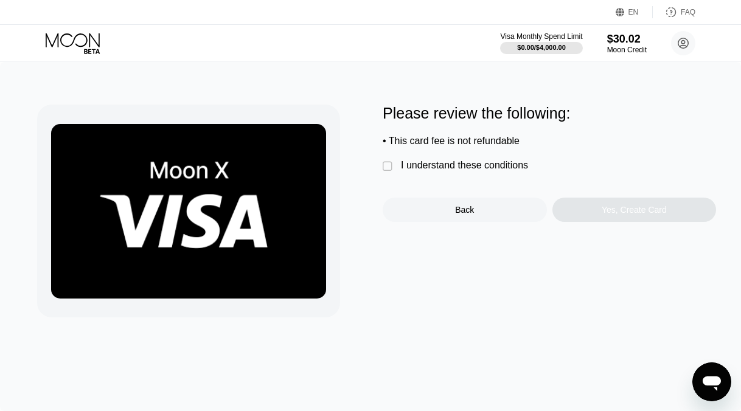
click at [389, 166] on div "" at bounding box center [389, 167] width 12 height 12
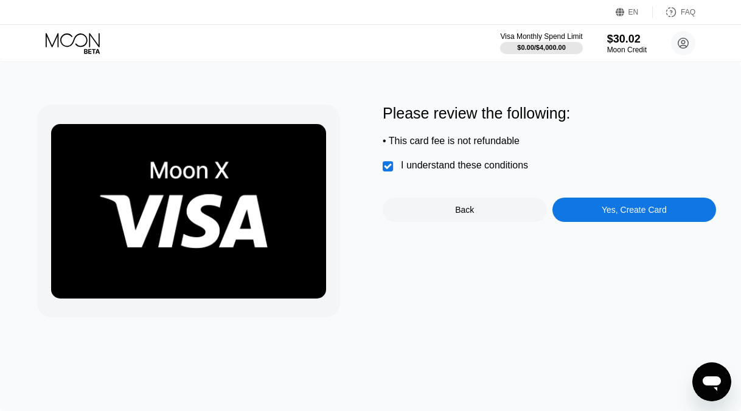
click at [623, 219] on div "Yes, Create Card" at bounding box center [634, 210] width 164 height 24
